Goal: Book appointment/travel/reservation

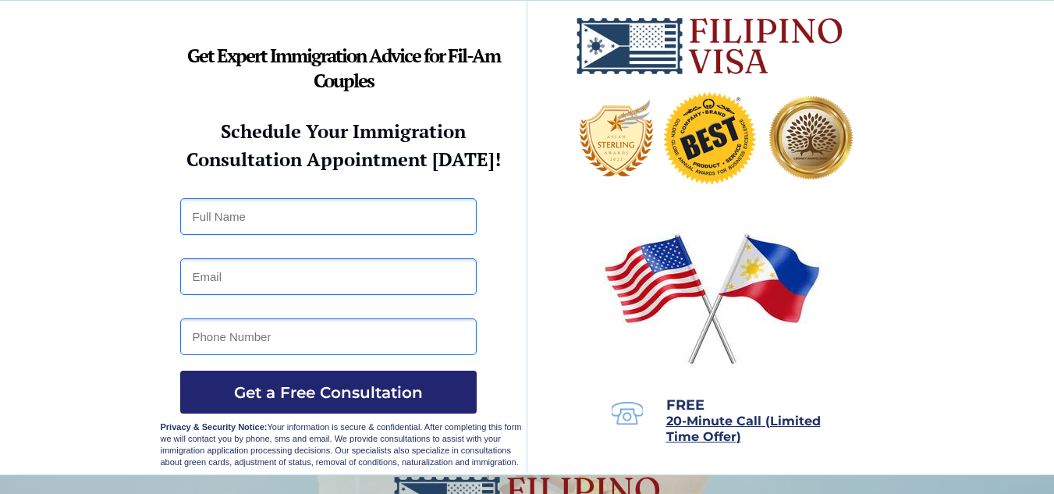
drag, startPoint x: 747, startPoint y: 420, endPoint x: 756, endPoint y: 412, distance: 12.1
click at [747, 420] on span "20-Minute Call (Limited Time Offer)" at bounding box center [743, 428] width 154 height 30
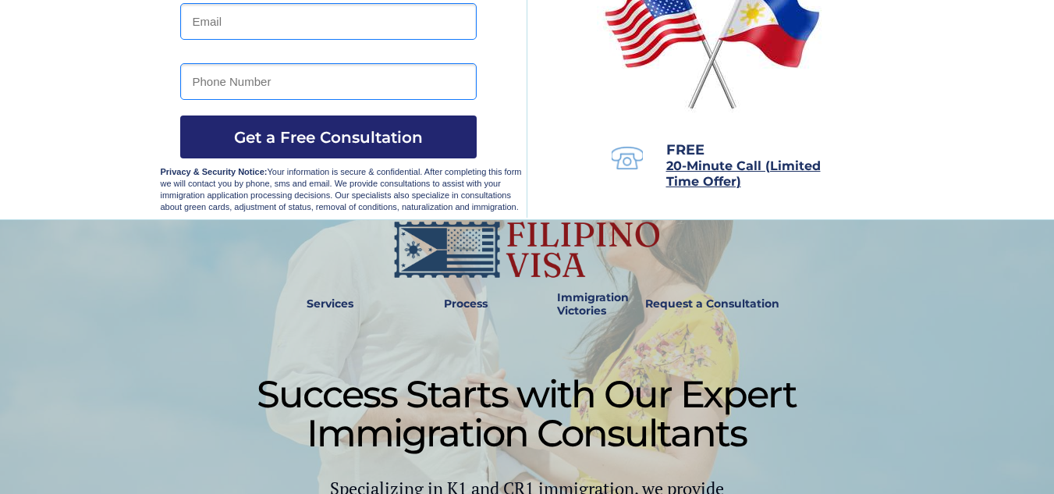
scroll to position [260, 0]
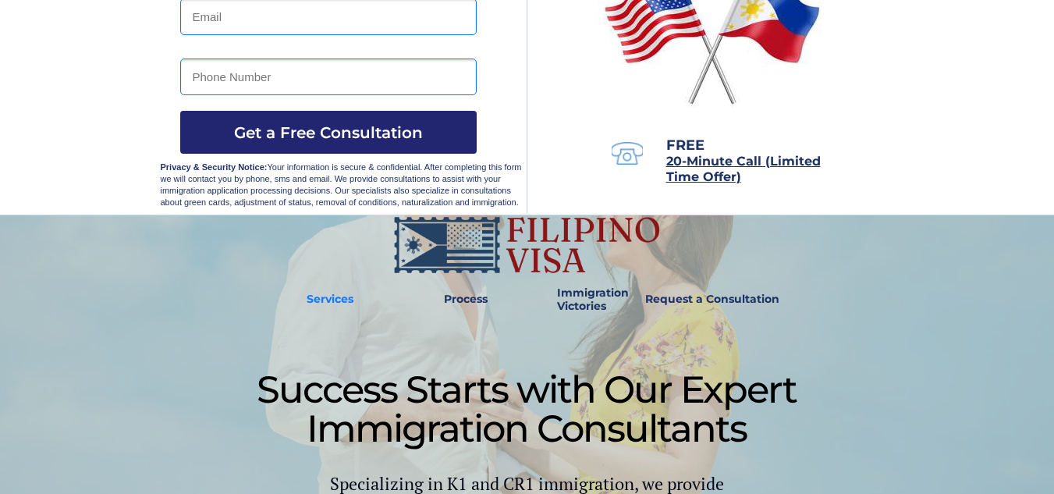
click at [329, 302] on strong "Services" at bounding box center [330, 299] width 47 height 14
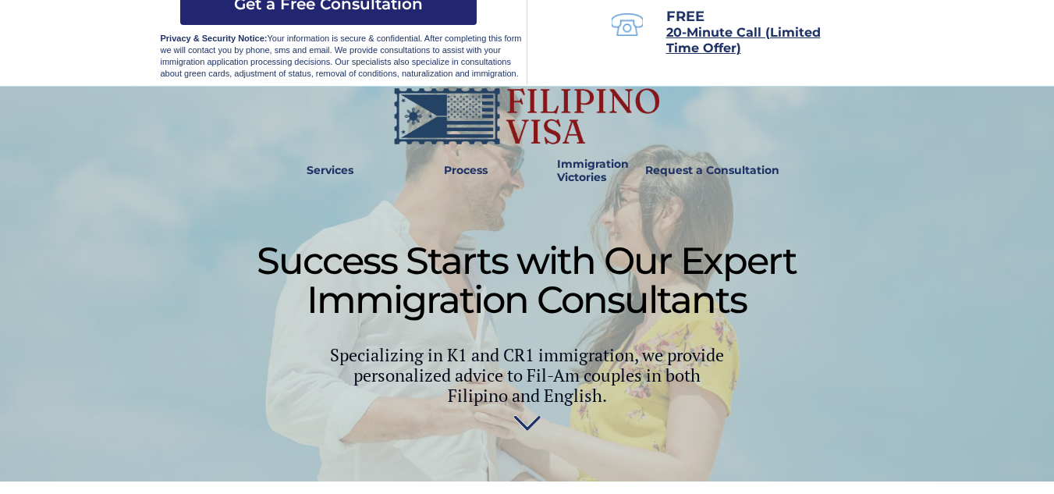
scroll to position [298, 0]
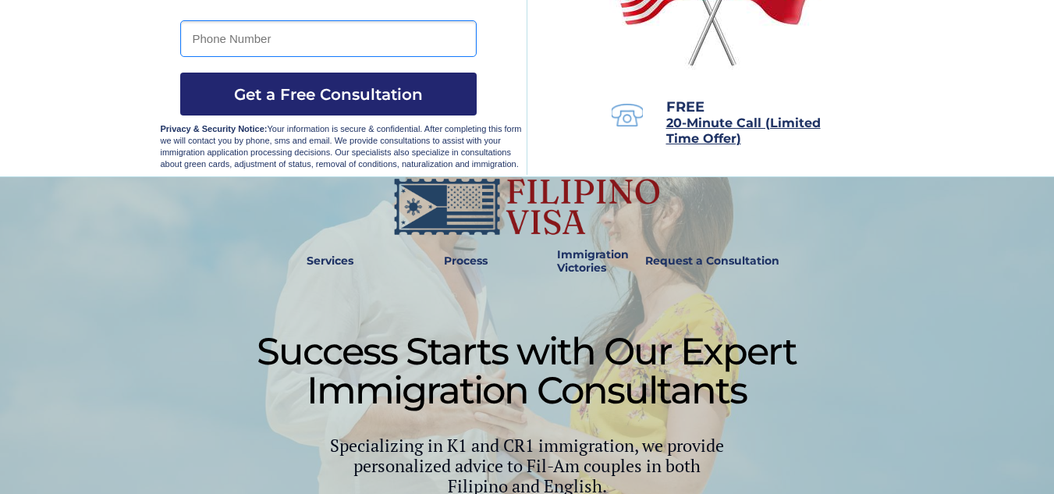
click at [587, 257] on strong "Immigration Victories" at bounding box center [593, 260] width 72 height 27
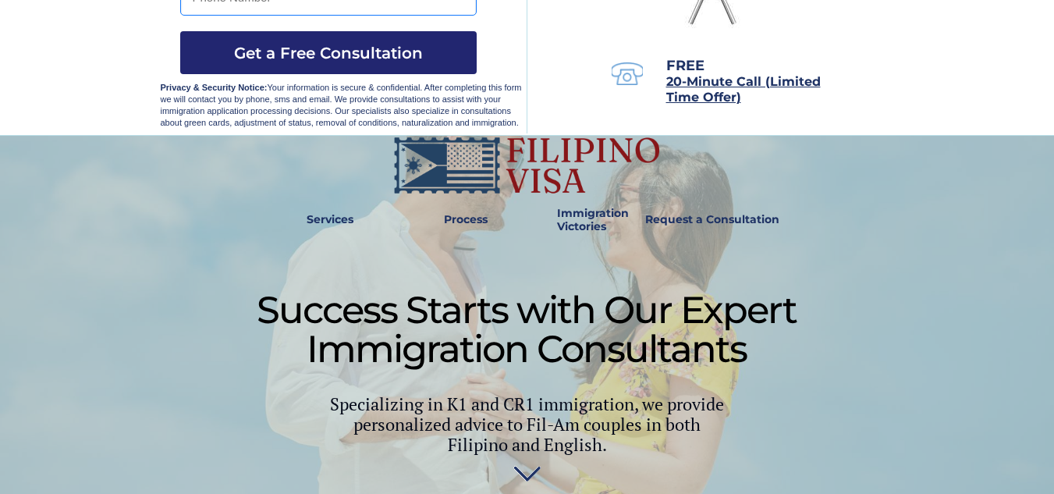
scroll to position [289, 0]
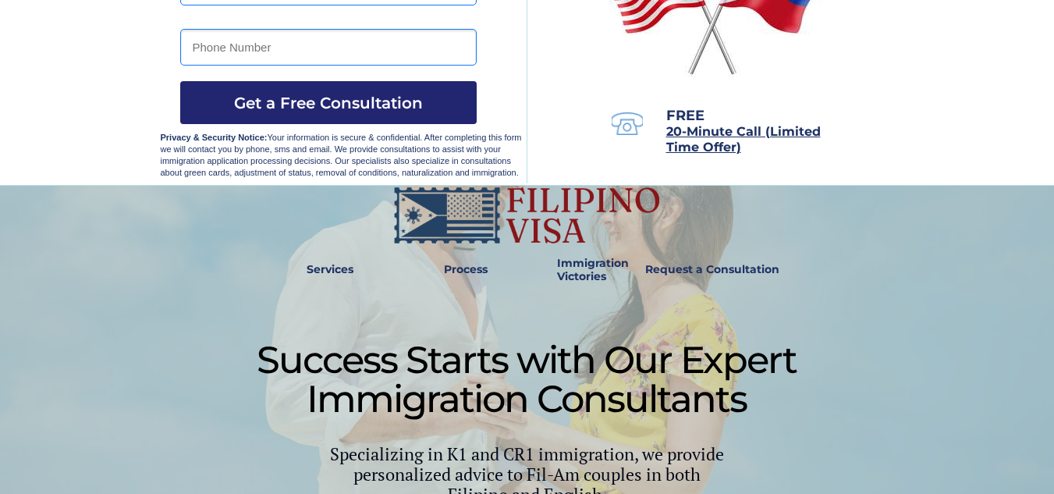
click at [741, 271] on strong "Request a Consultation" at bounding box center [712, 269] width 134 height 14
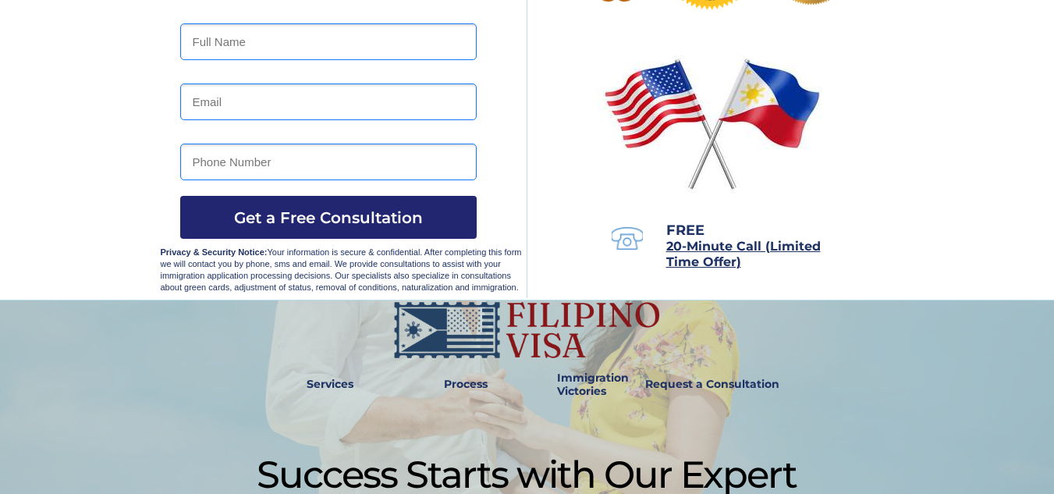
scroll to position [260, 0]
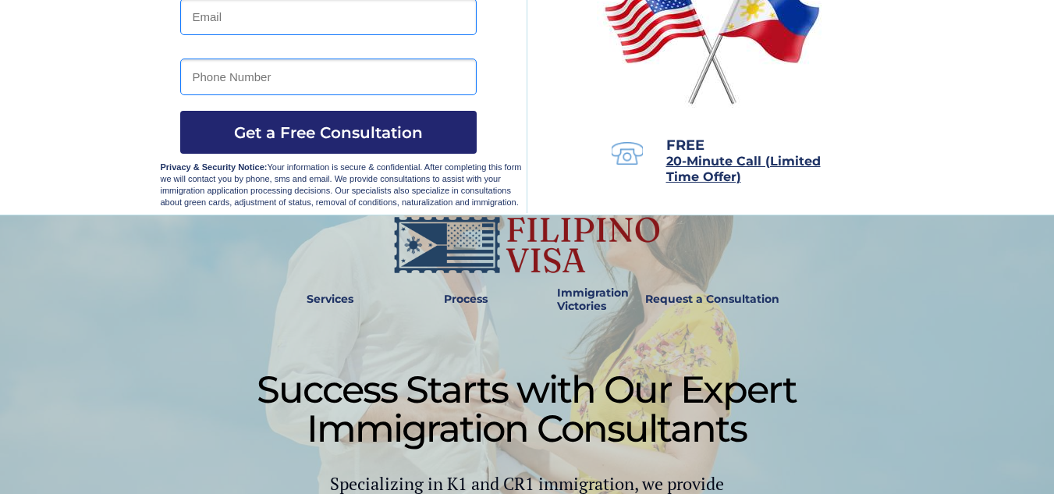
click at [728, 294] on strong "Request a Consultation" at bounding box center [712, 299] width 134 height 14
click at [339, 296] on strong "Services" at bounding box center [330, 299] width 47 height 14
